Goal: Find specific page/section: Find specific page/section

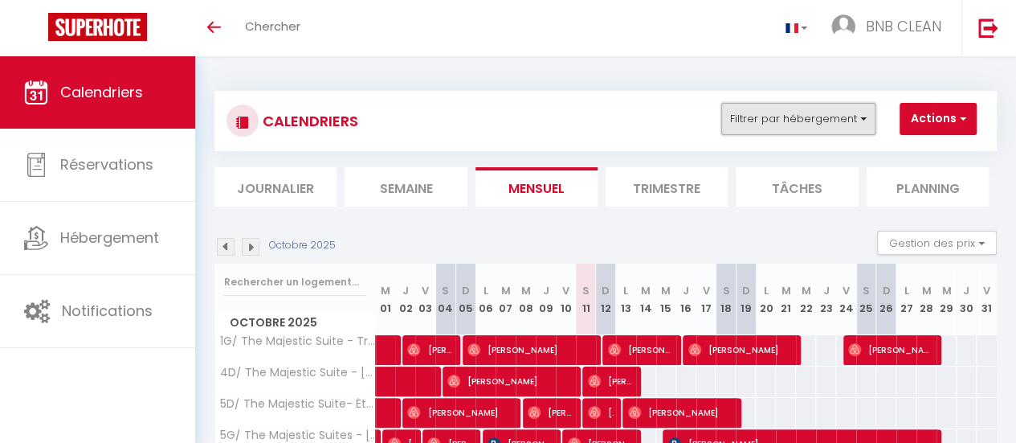
click at [835, 123] on button "Filtrer par hébergement" at bounding box center [798, 119] width 154 height 32
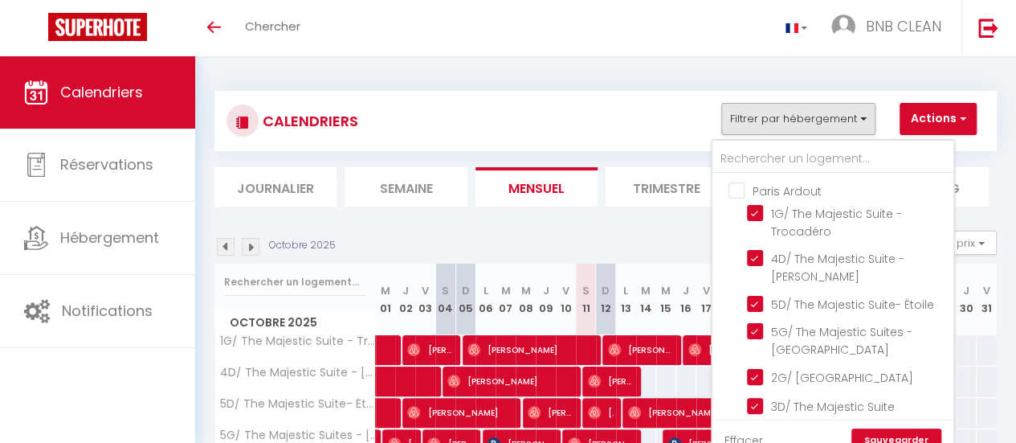
click at [734, 190] on input "Paris Ardout" at bounding box center [849, 190] width 241 height 16
checkbox input "true"
checkbox input "false"
click at [734, 190] on input "Paris Ardout" at bounding box center [849, 190] width 241 height 16
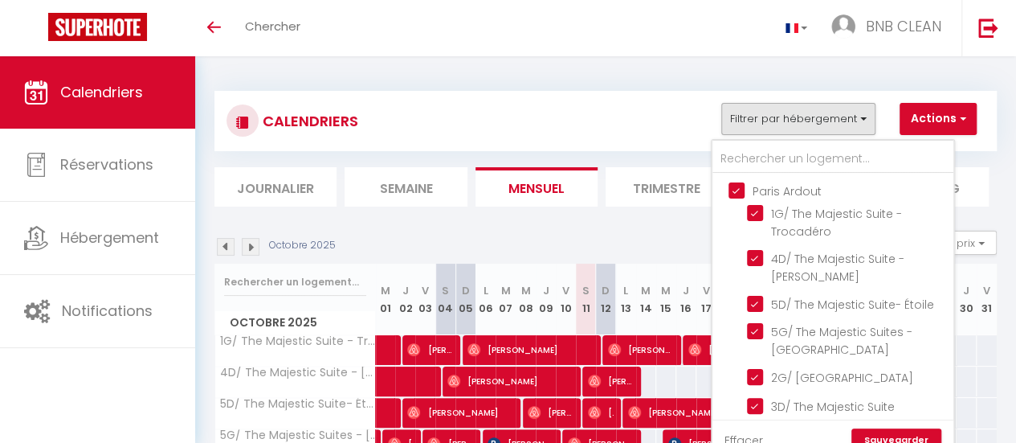
checkbox input "false"
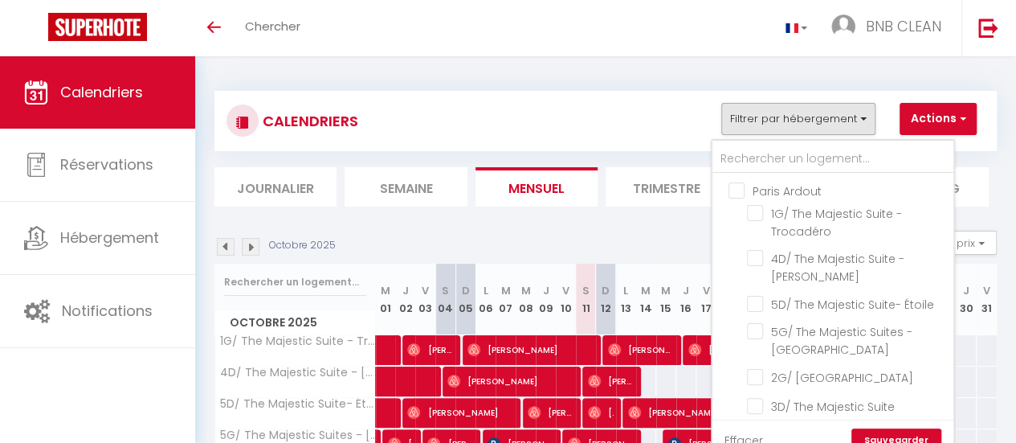
checkbox input "false"
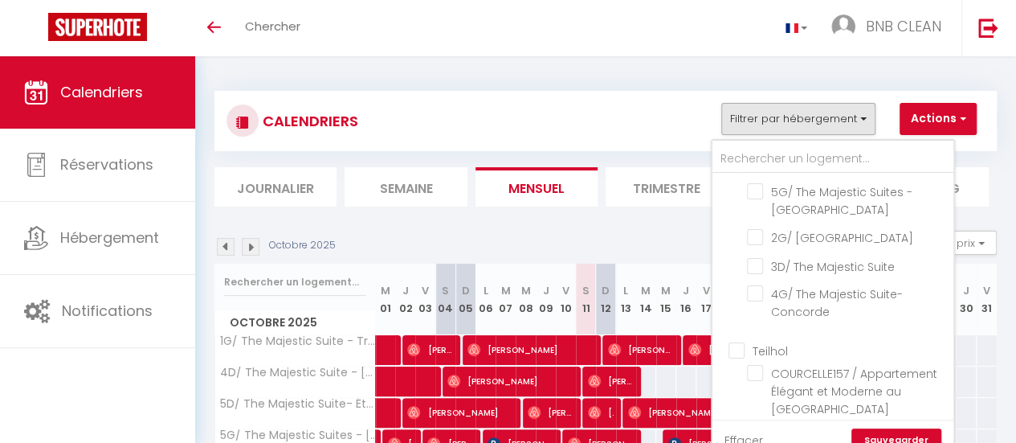
scroll to position [210, 0]
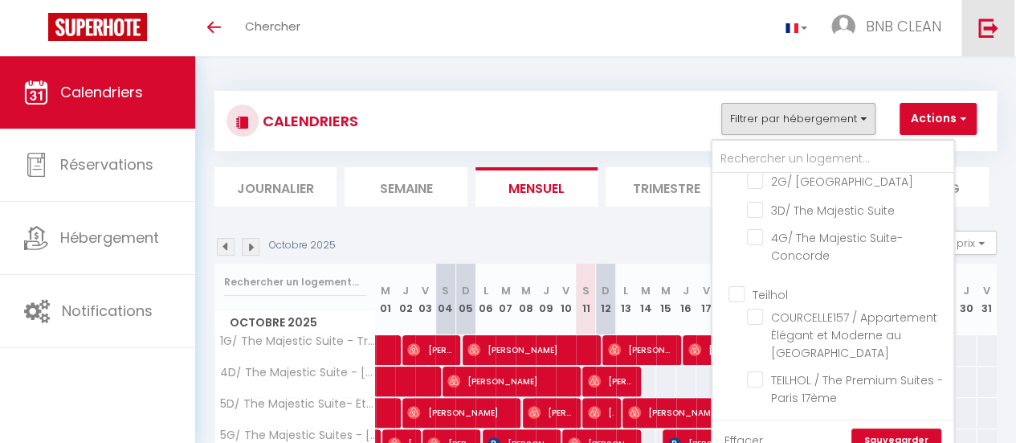
click at [986, 15] on link at bounding box center [988, 28] width 53 height 56
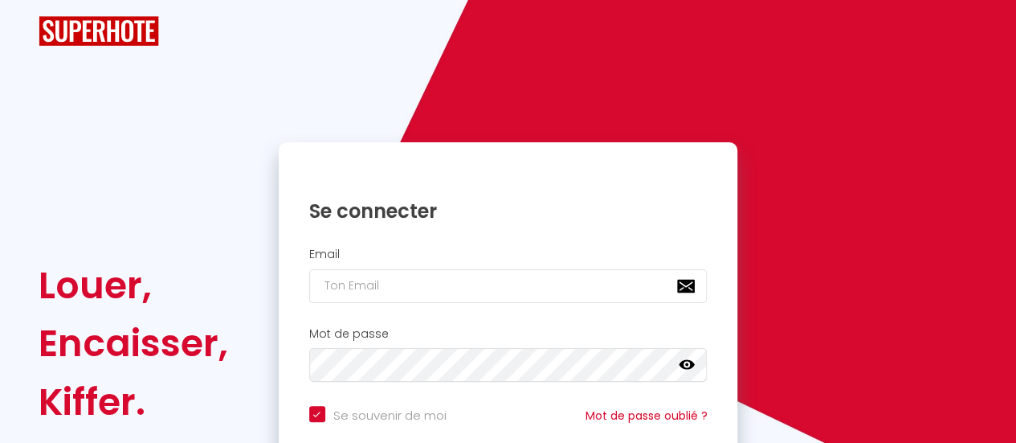
checkbox input "true"
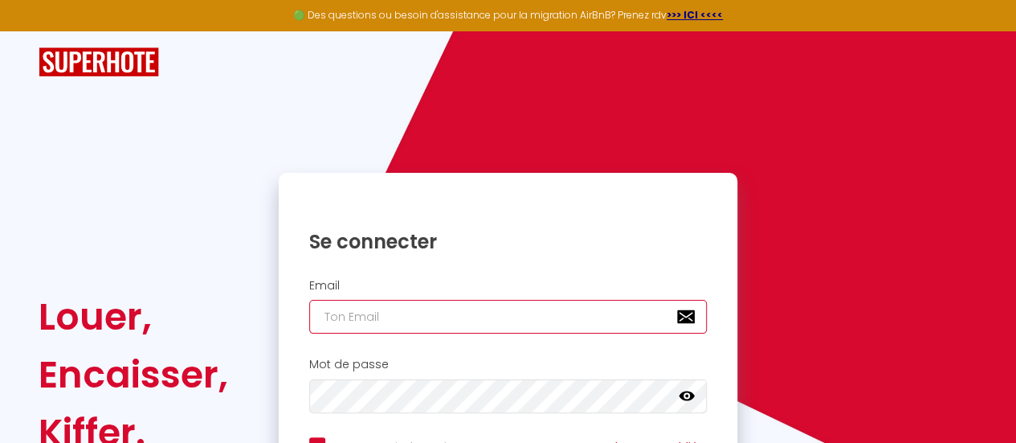
type input "[EMAIL_ADDRESS][DOMAIN_NAME]"
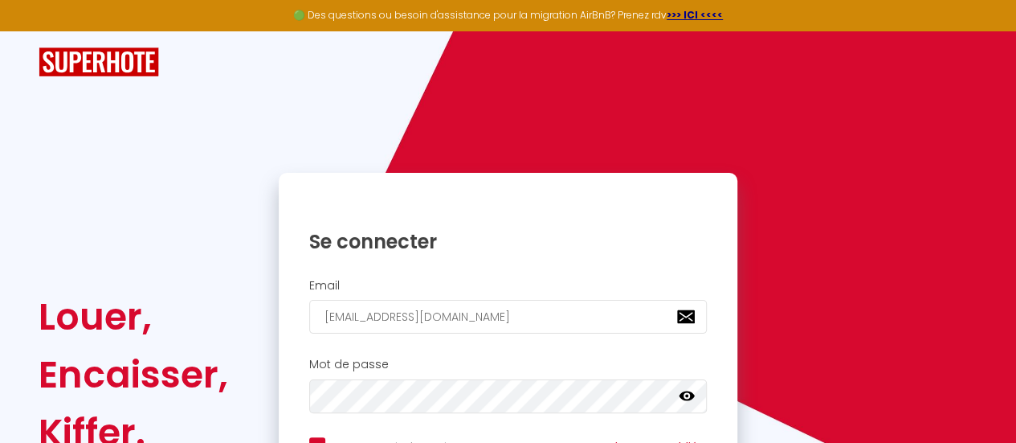
scroll to position [180, 0]
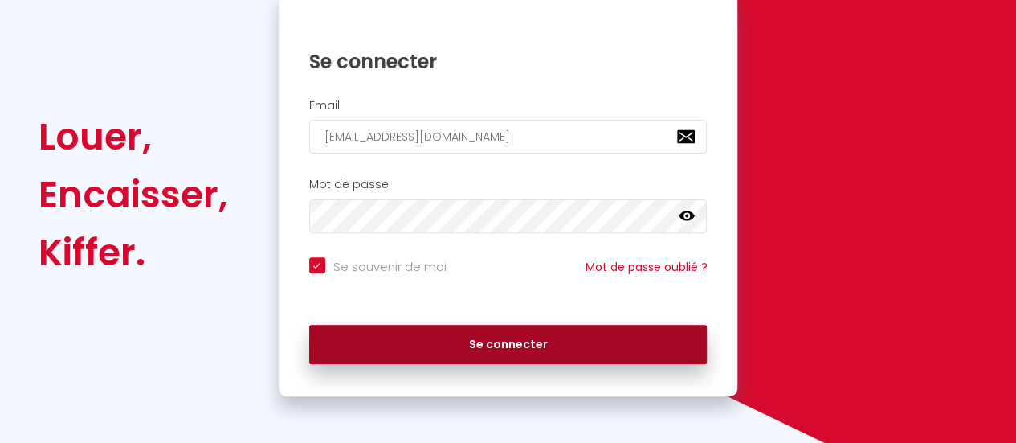
click at [519, 332] on button "Se connecter" at bounding box center [508, 345] width 398 height 40
checkbox input "true"
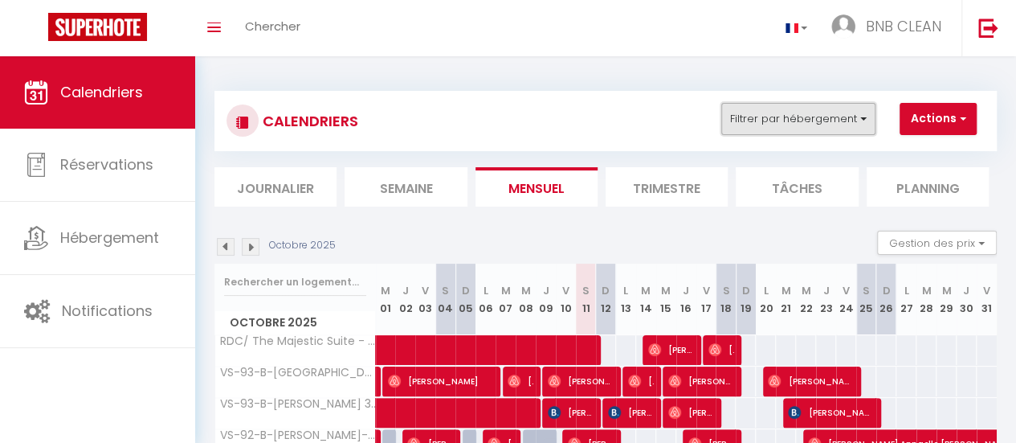
click at [778, 113] on button "Filtrer par hébergement" at bounding box center [798, 119] width 154 height 32
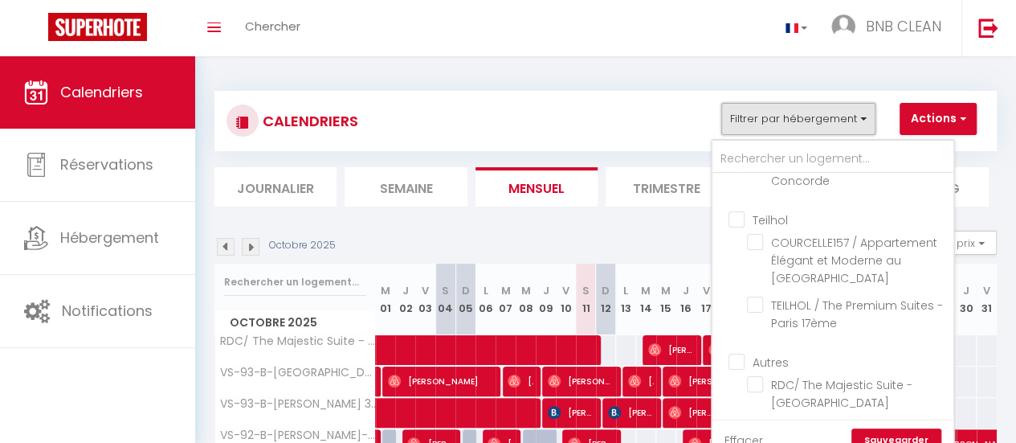
scroll to position [272, 0]
click at [734, 226] on input "Teilhol" at bounding box center [849, 218] width 241 height 16
checkbox input "true"
checkbox input "false"
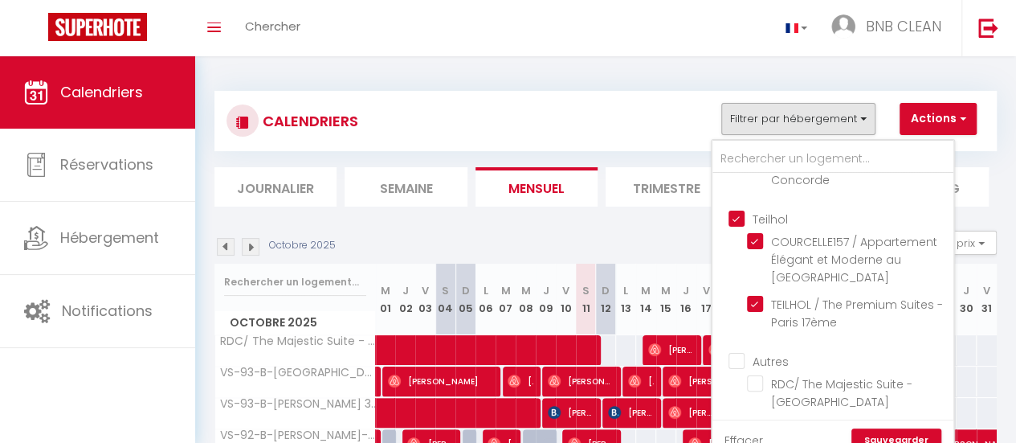
checkbox input "false"
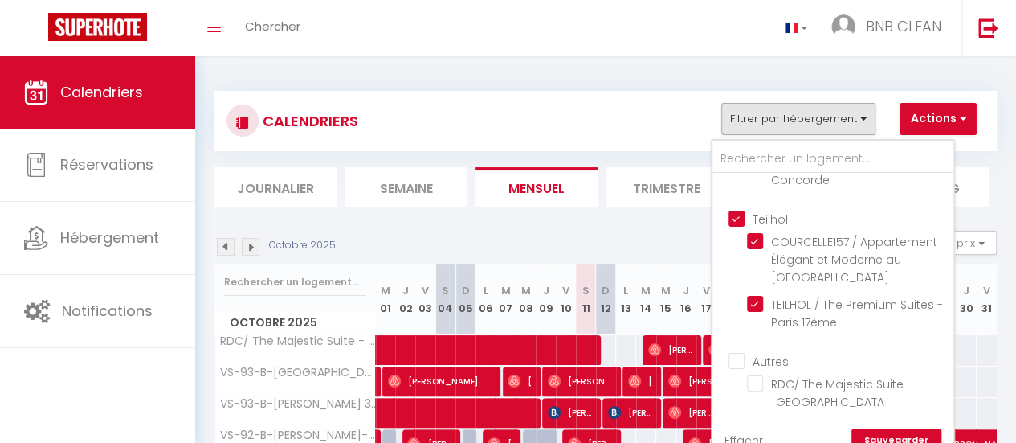
checkbox input "true"
checkbox input "false"
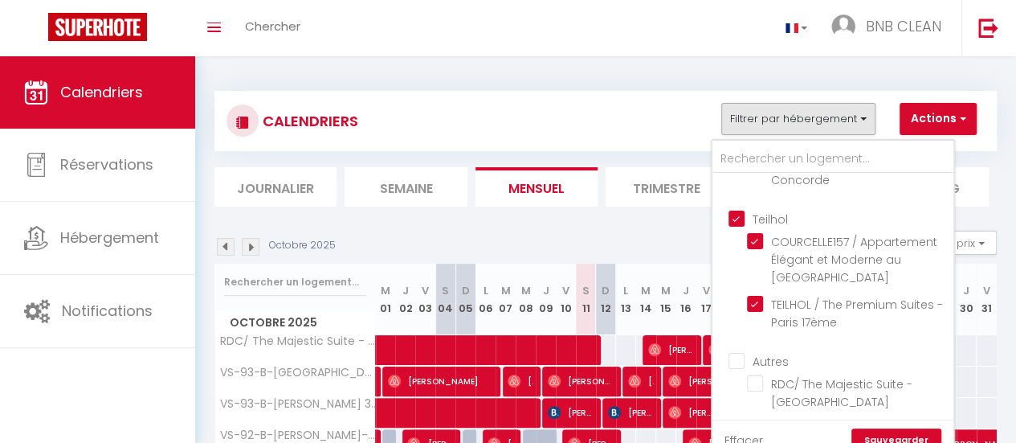
checkbox input "false"
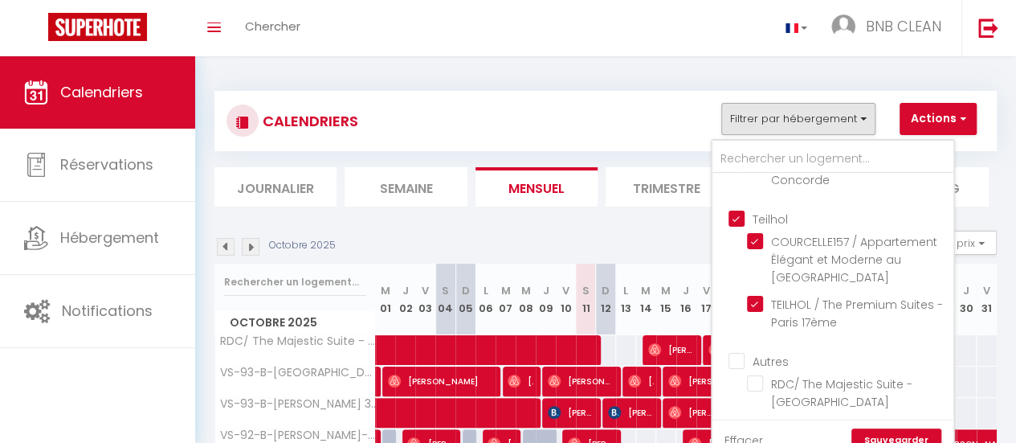
checkbox input "false"
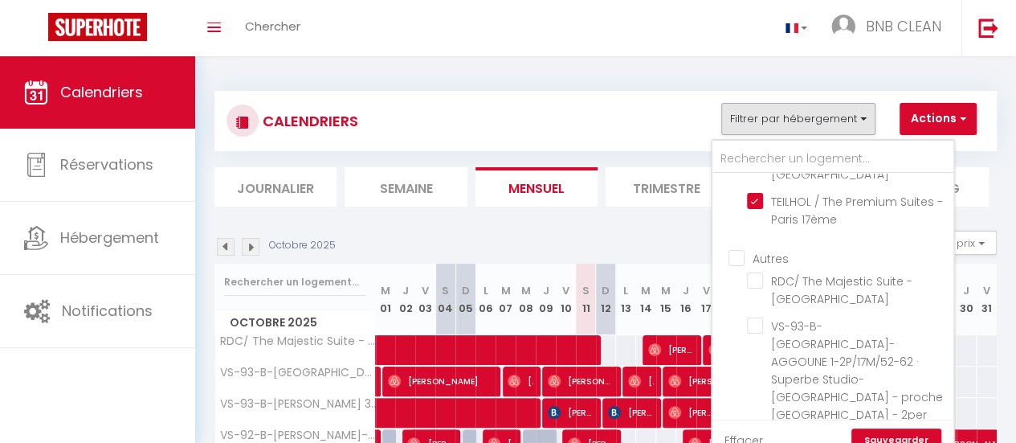
scroll to position [376, 0]
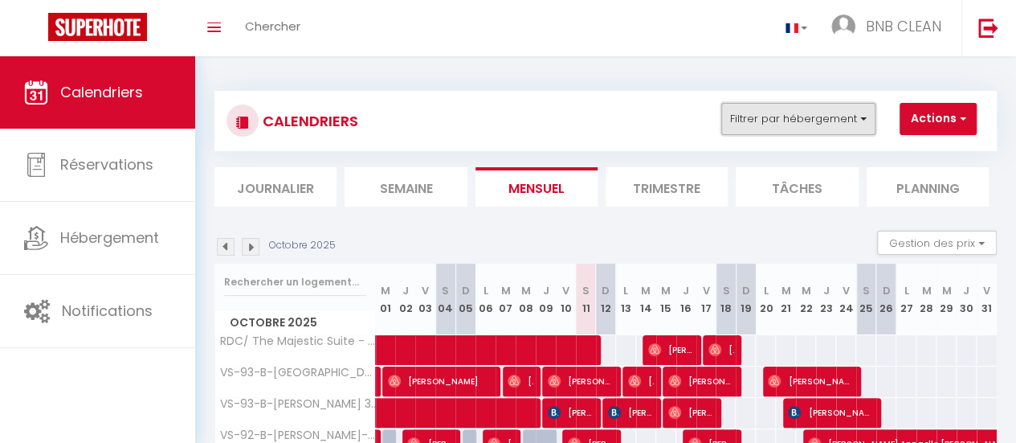
click at [782, 131] on button "Filtrer par hébergement" at bounding box center [798, 119] width 154 height 32
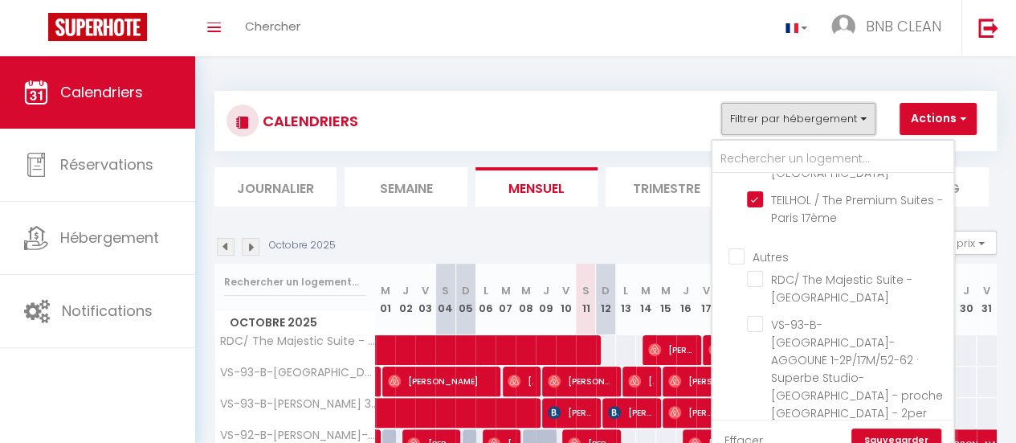
scroll to position [447, 0]
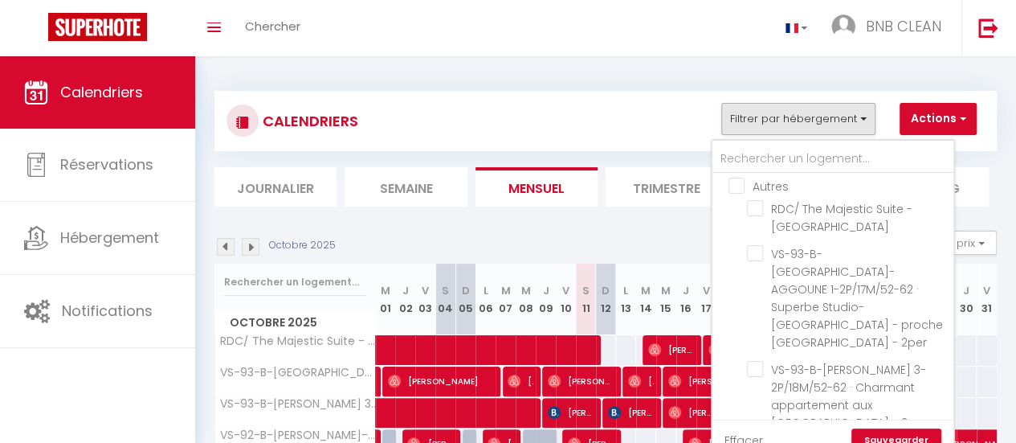
click at [736, 193] on input "Autres" at bounding box center [849, 185] width 241 height 16
checkbox input "true"
checkbox input "false"
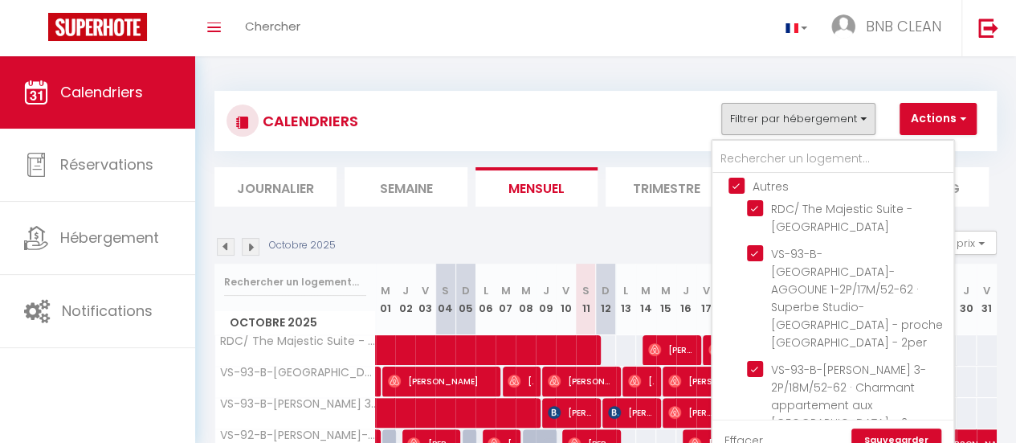
checkbox input "false"
checkbox input "true"
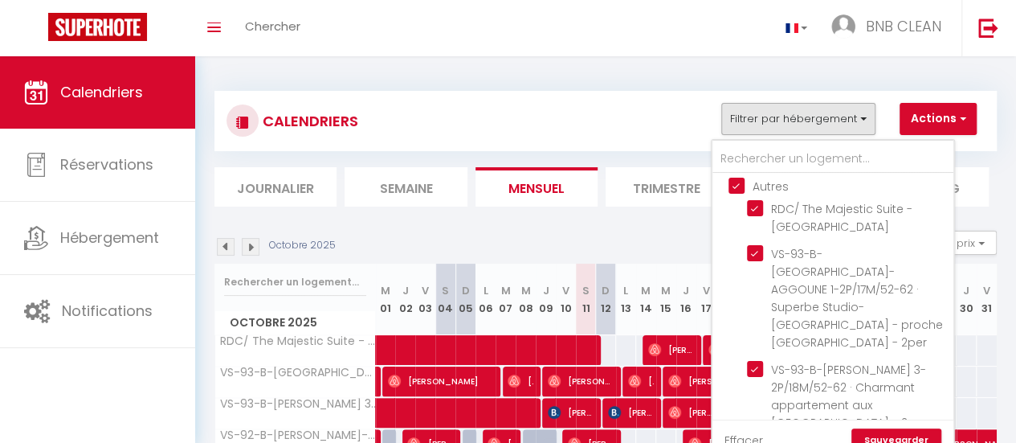
checkbox input "true"
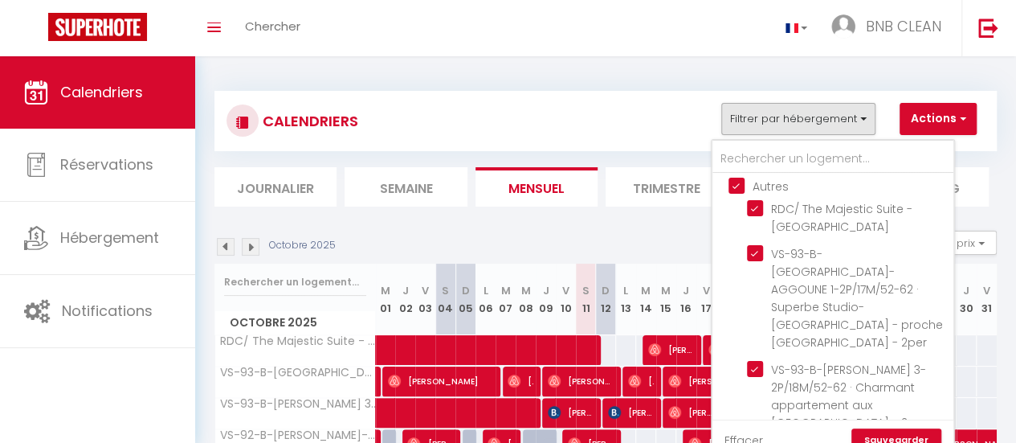
checkbox input "true"
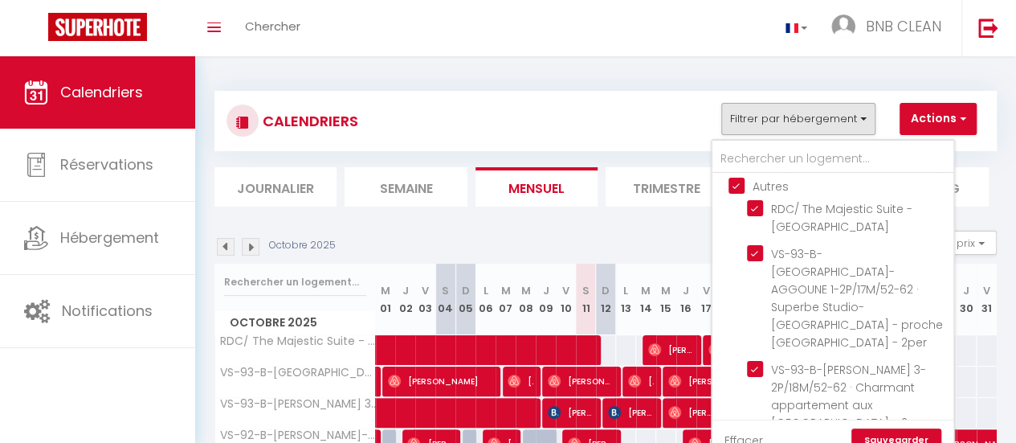
checkbox input "true"
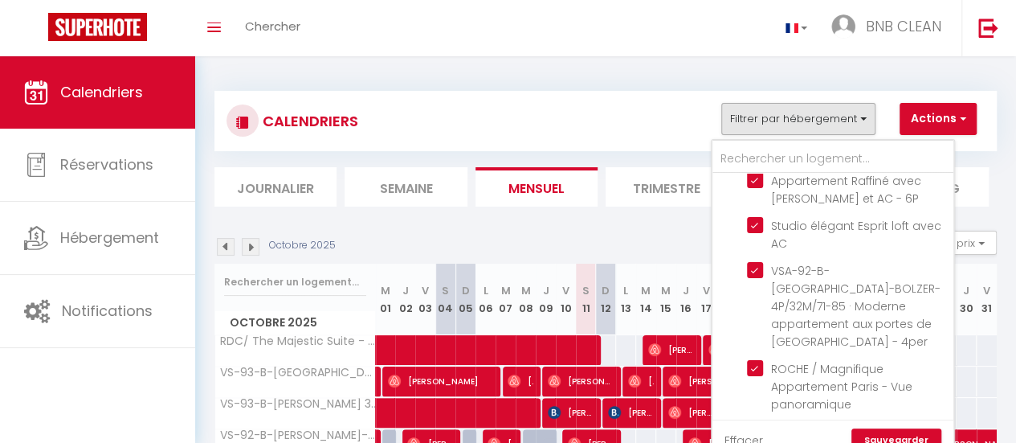
scroll to position [962, 0]
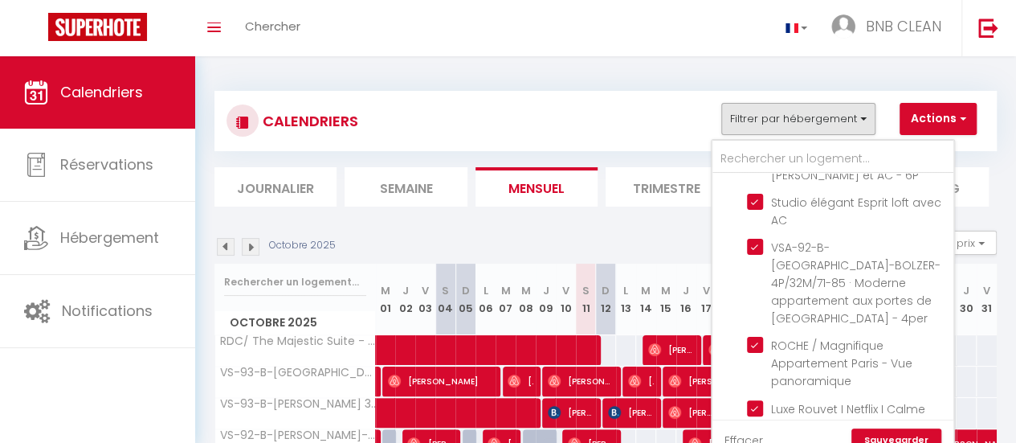
click at [905, 433] on link "Sauvegarder" at bounding box center [897, 440] width 90 height 24
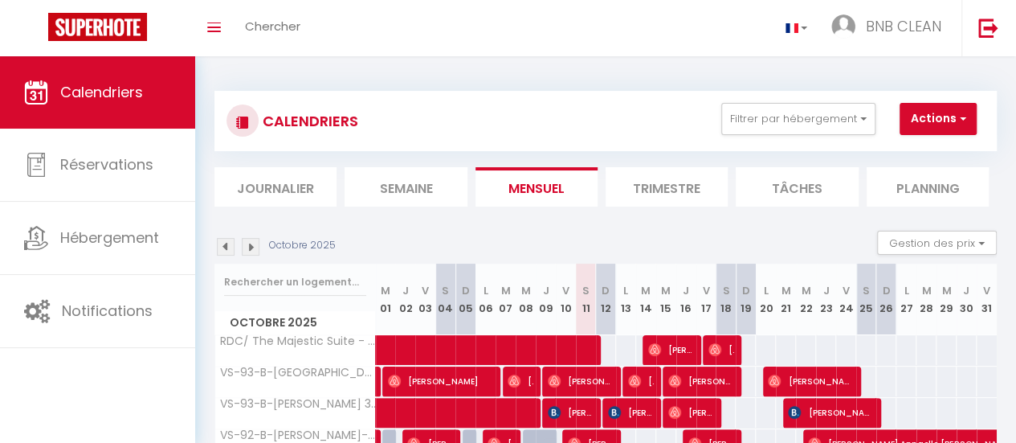
scroll to position [171, 0]
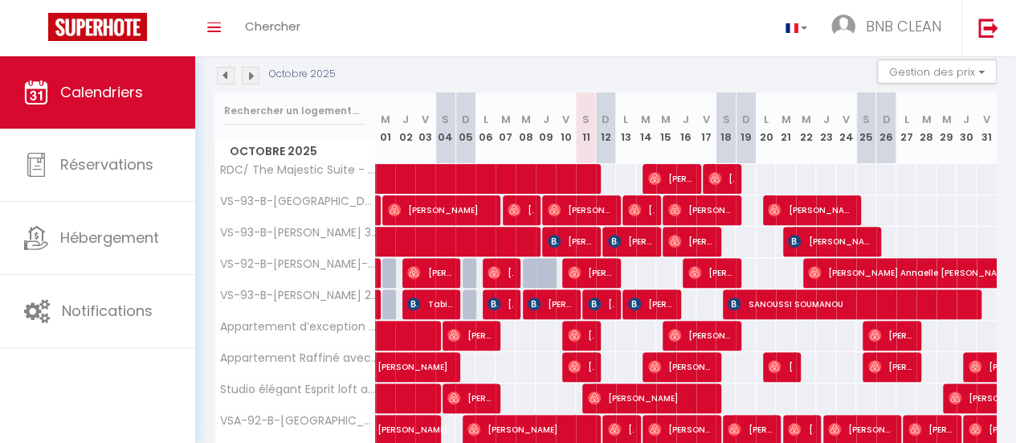
click at [646, 278] on div "75" at bounding box center [645, 273] width 21 height 30
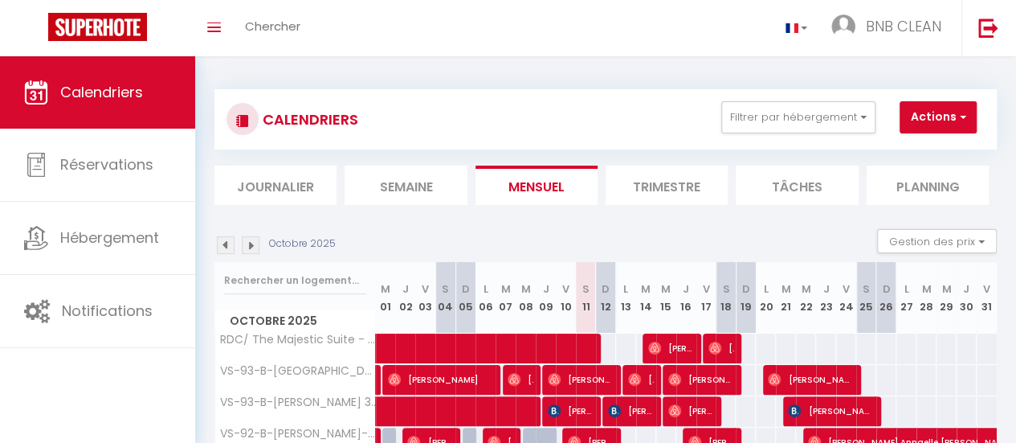
scroll to position [0, 0]
